Goal: Transaction & Acquisition: Download file/media

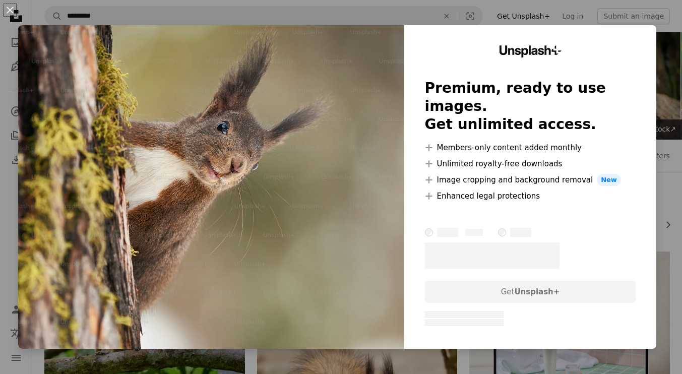
scroll to position [7170, 0]
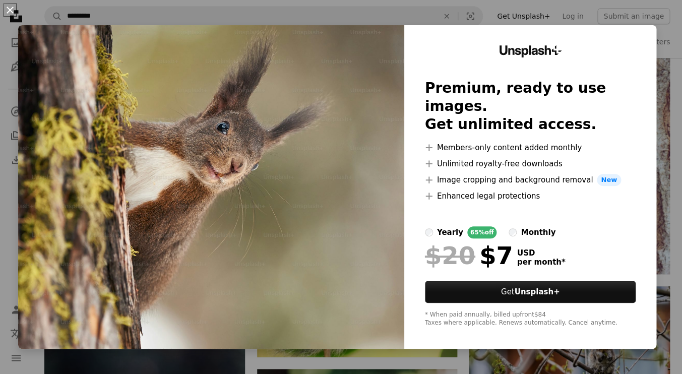
click at [10, 7] on button "An X shape" at bounding box center [10, 10] width 12 height 12
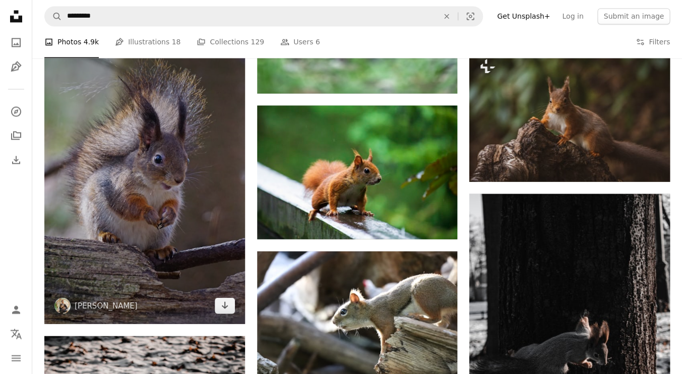
scroll to position [10197, 0]
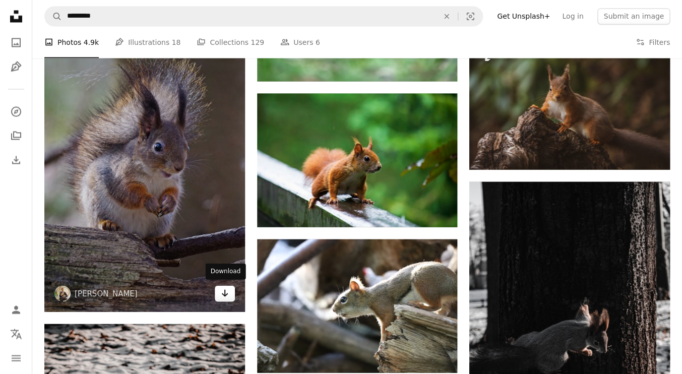
click at [224, 295] on icon "Arrow pointing down" at bounding box center [225, 293] width 8 height 12
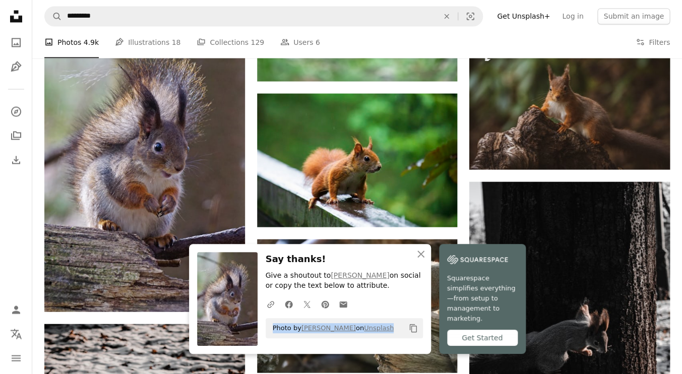
drag, startPoint x: 384, startPoint y: 338, endPoint x: 261, endPoint y: 337, distance: 123.0
click at [261, 337] on div "An X shape Close Say thanks! Give a shoutout to [PERSON_NAME] on social or copy…" at bounding box center [310, 299] width 242 height 110
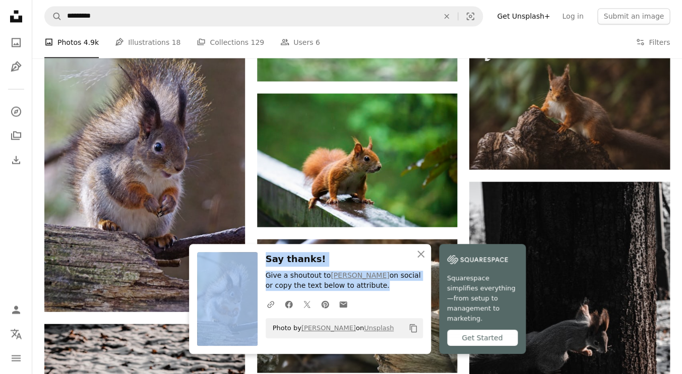
click at [389, 327] on div "Photo by [PERSON_NAME] on Unsplash Copy content" at bounding box center [344, 328] width 157 height 20
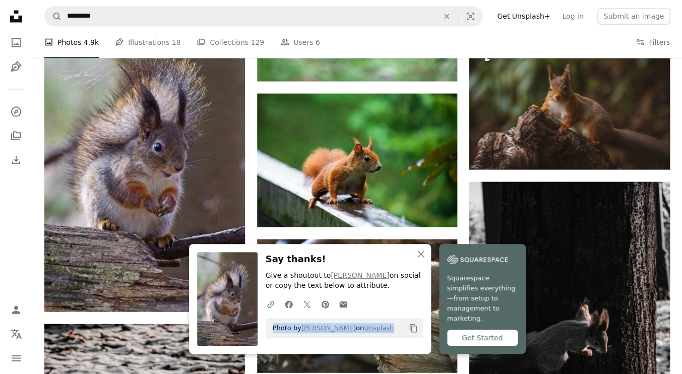
drag, startPoint x: 385, startPoint y: 336, endPoint x: 264, endPoint y: 337, distance: 120.5
click at [264, 337] on div "An X shape Close Say thanks! Give a shoutout to [PERSON_NAME] on social or copy…" at bounding box center [310, 299] width 242 height 110
copy span "Photo by [PERSON_NAME] on Unsplash"
